Goal: Find specific page/section

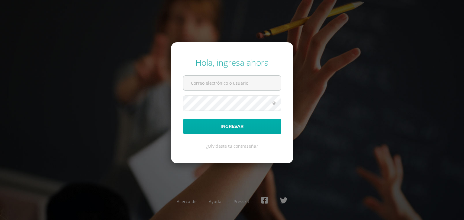
type input "[EMAIL_ADDRESS][DOMAIN_NAME]"
click at [248, 131] on button "Ingresar" at bounding box center [232, 126] width 98 height 15
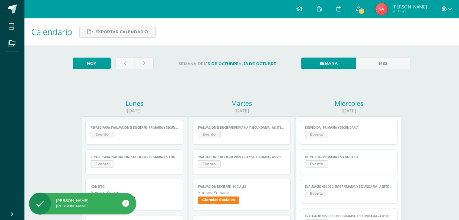
click at [361, 10] on icon at bounding box center [358, 8] width 5 height 5
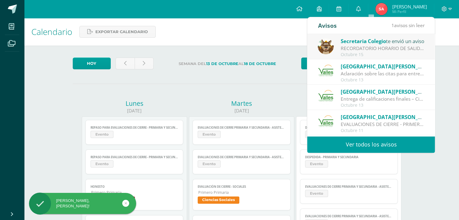
click at [359, 44] on span "Secretaria Colegio" at bounding box center [363, 41] width 45 height 7
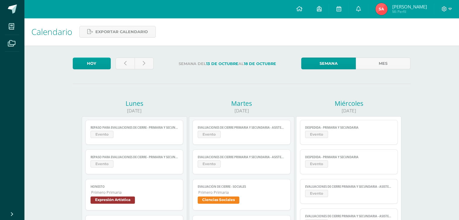
drag, startPoint x: 435, startPoint y: 52, endPoint x: 435, endPoint y: 57, distance: 4.8
click at [361, 11] on icon at bounding box center [358, 8] width 5 height 5
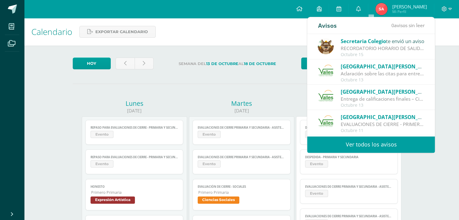
click at [383, 41] on span "Secretaria Colegio" at bounding box center [363, 41] width 45 height 7
click at [407, 56] on div "Octubre 15" at bounding box center [383, 54] width 84 height 5
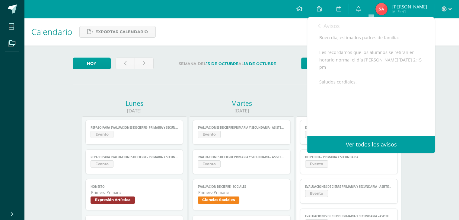
scroll to position [61, 0]
